Goal: Use online tool/utility

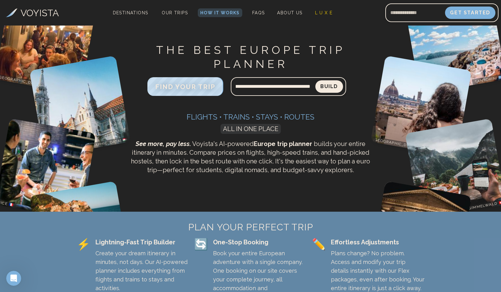
scroll to position [0, 18]
type input "**********"
click at [315, 80] on button "Build" at bounding box center [329, 86] width 28 height 12
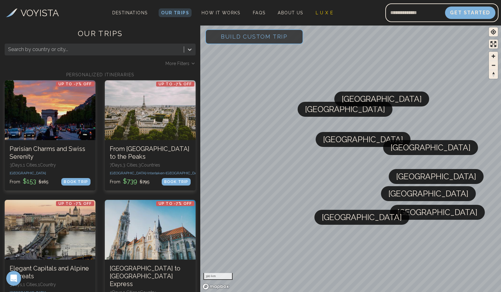
click at [408, 150] on span "[GEOGRAPHIC_DATA]" at bounding box center [431, 147] width 80 height 15
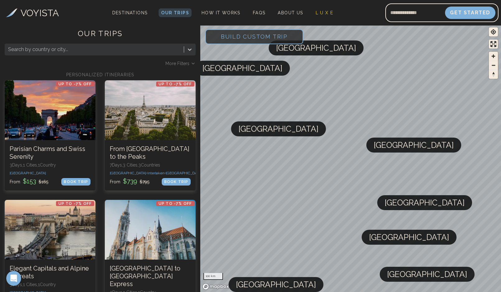
click at [386, 148] on span "[GEOGRAPHIC_DATA]" at bounding box center [414, 144] width 80 height 15
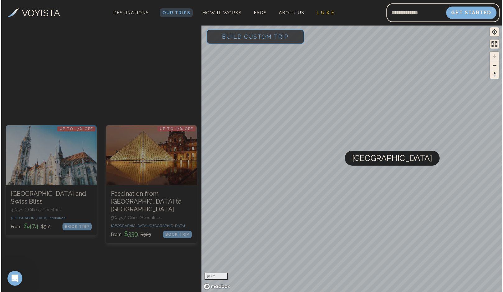
scroll to position [480, 0]
